Goal: Navigation & Orientation: Go to known website

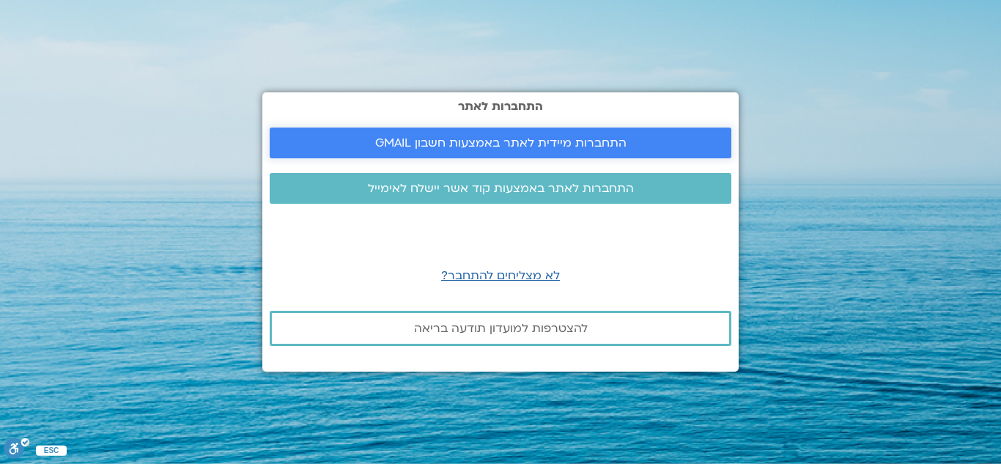
click at [517, 145] on span "התחברות מיידית לאתר באמצעות חשבון GMAIL" at bounding box center [500, 142] width 251 height 13
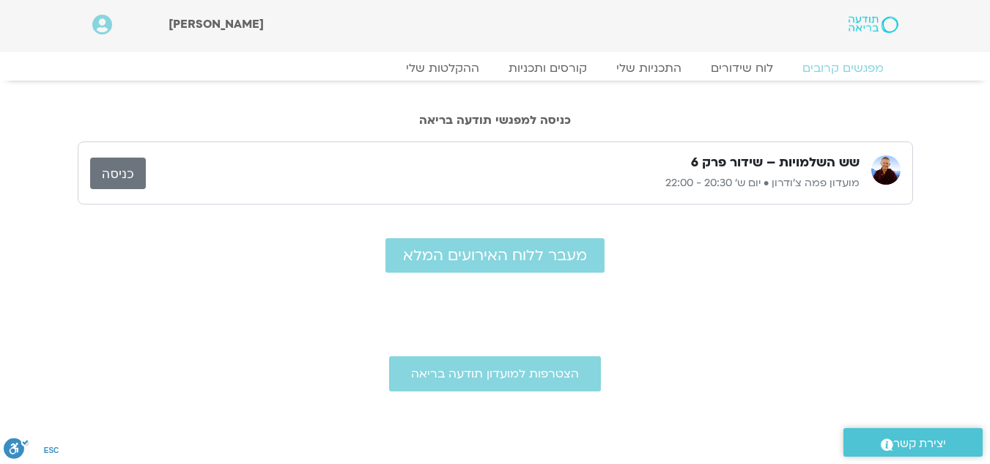
click at [122, 169] on link "כניסה" at bounding box center [118, 172] width 56 height 31
